Goal: Transaction & Acquisition: Purchase product/service

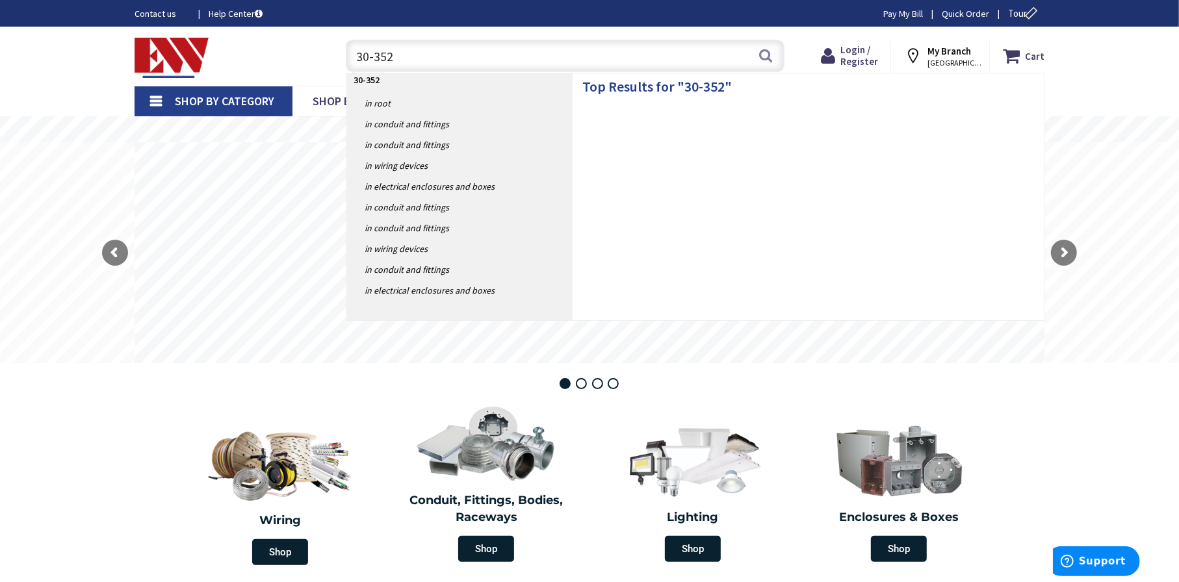
type input "30-352j"
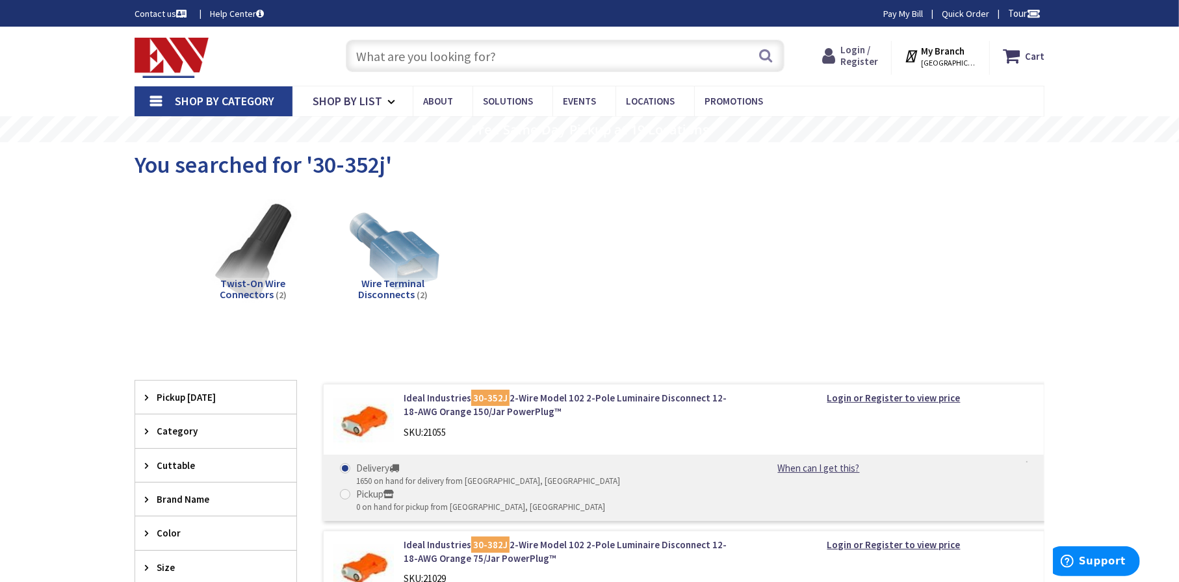
click at [849, 56] on span "Login / Register" at bounding box center [859, 56] width 38 height 24
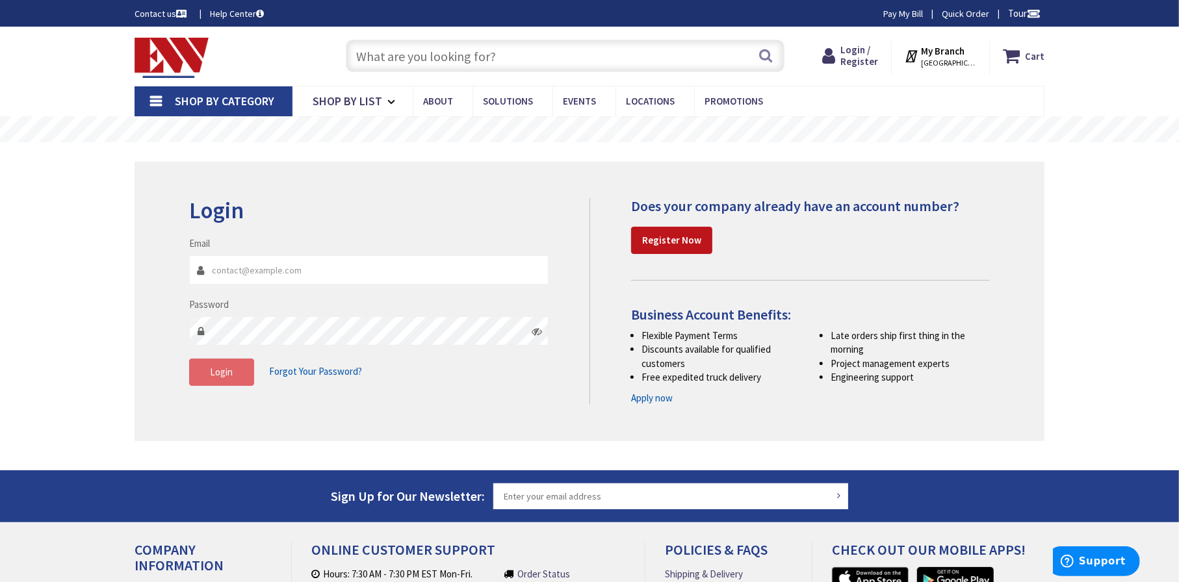
type input "kdelsanto@lightingservicesinc.net"
click at [213, 371] on span "Login" at bounding box center [222, 372] width 23 height 12
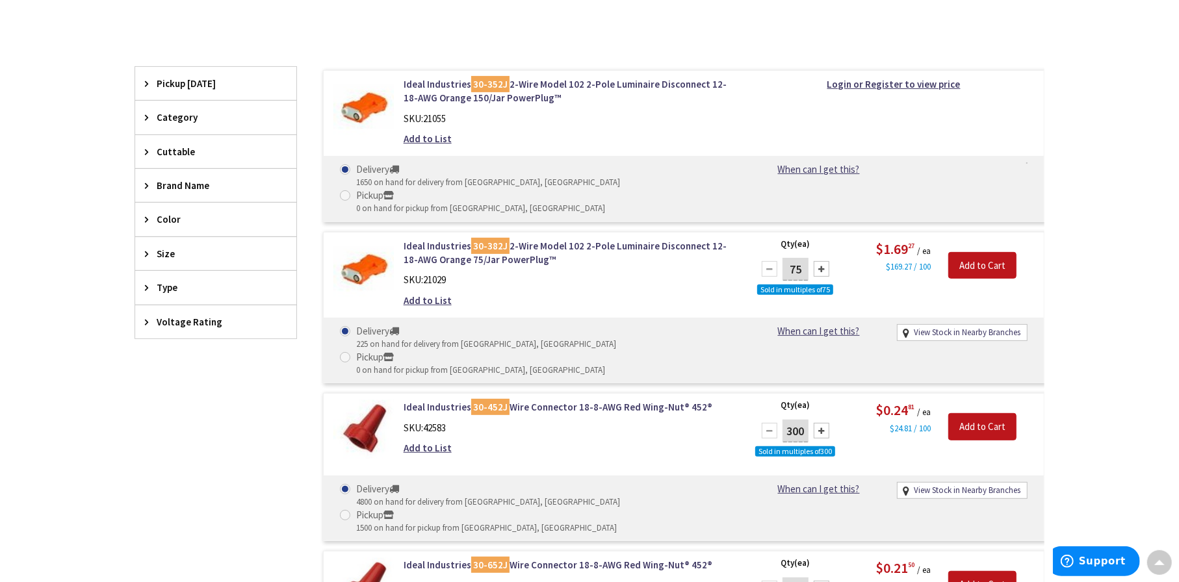
scroll to position [325, 0]
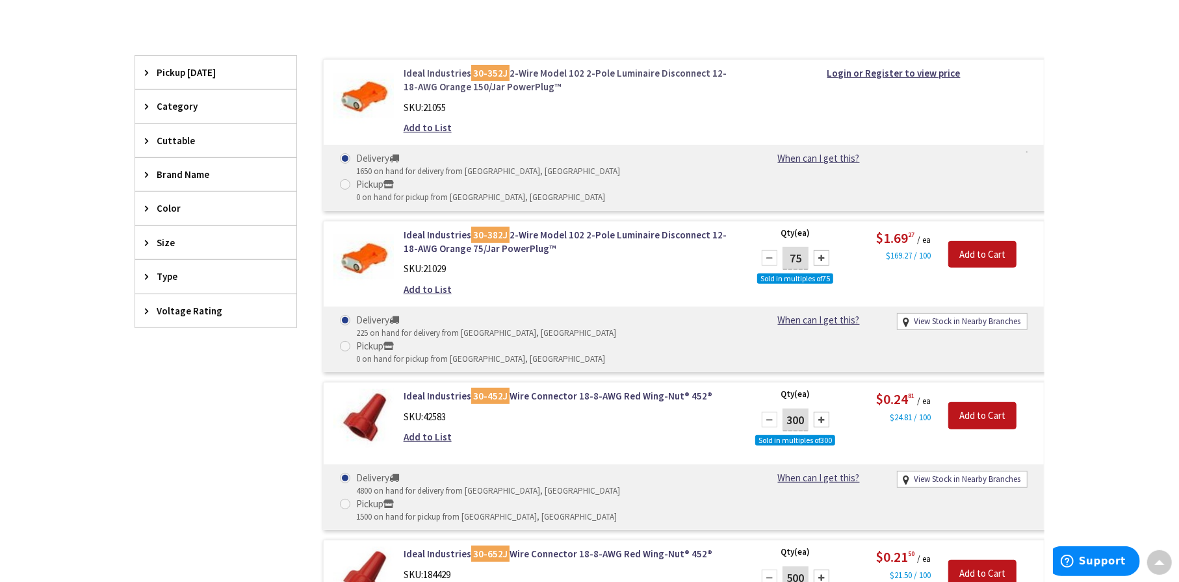
click at [602, 77] on link "Ideal Industries 30-352J 2-Wire Model 102 2-Pole Luminaire Disconnect 12-18-AWG…" at bounding box center [569, 80] width 331 height 28
